Goal: Transaction & Acquisition: Purchase product/service

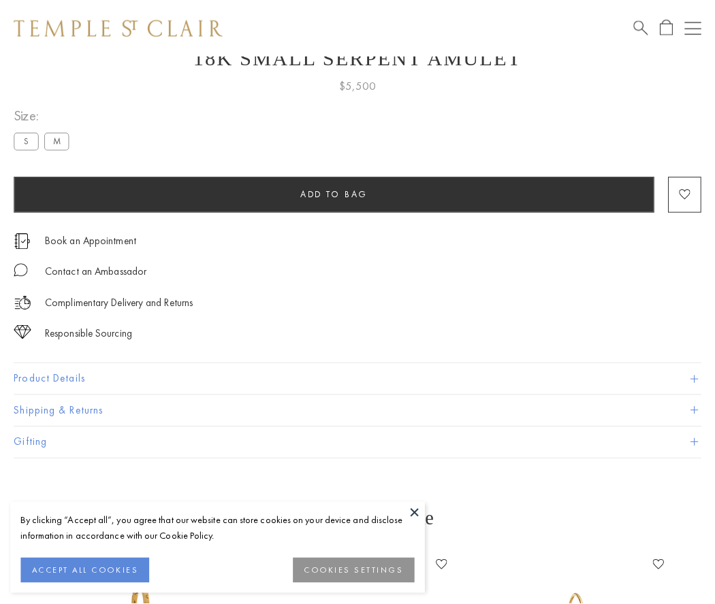
scroll to position [54, 0]
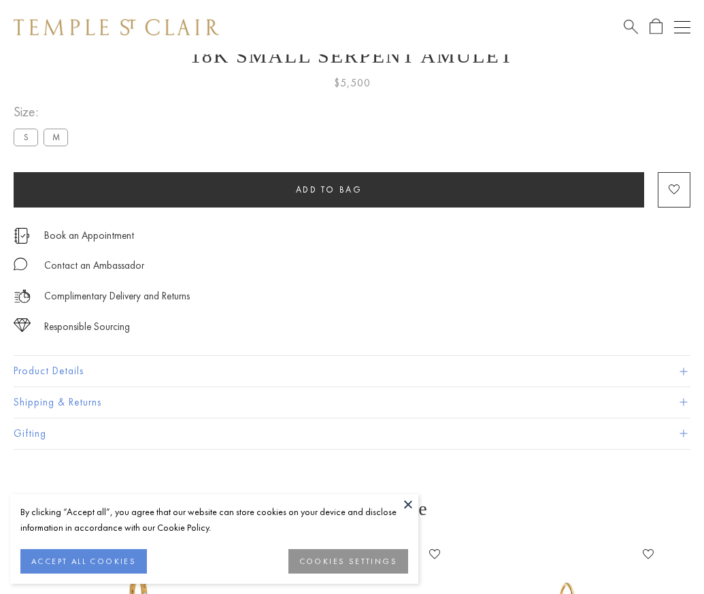
click at [329, 189] on span "Add to bag" at bounding box center [329, 190] width 67 height 12
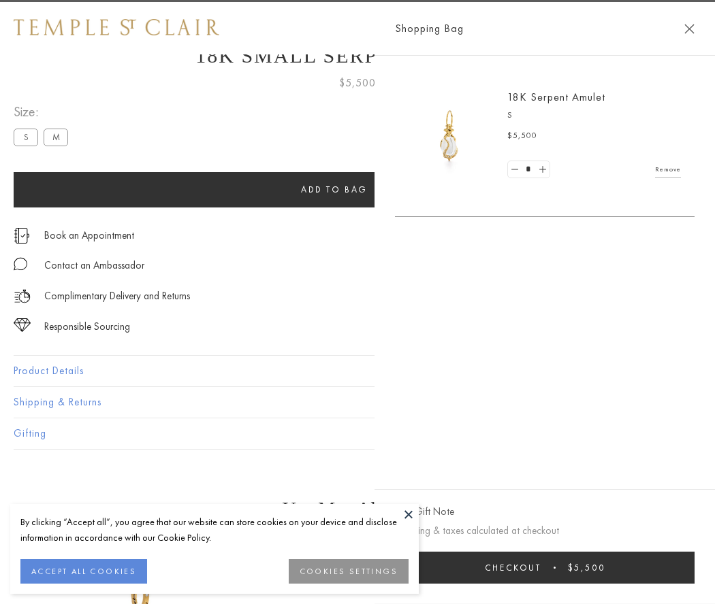
click at [641, 568] on button "Checkout $5,500" at bounding box center [544, 568] width 299 height 32
